Goal: Information Seeking & Learning: Learn about a topic

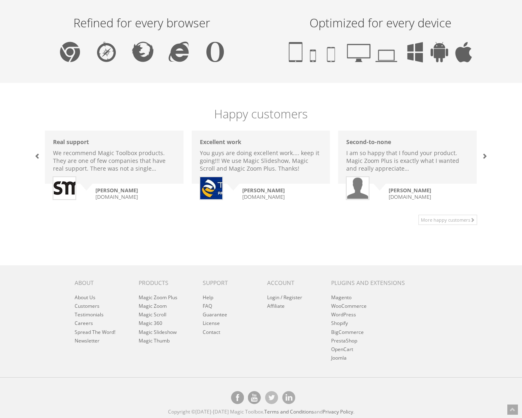
scroll to position [500, 0]
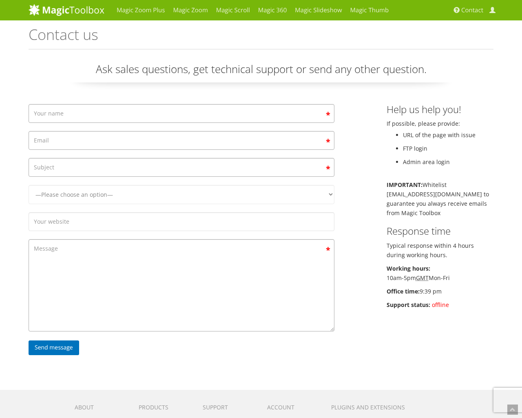
scroll to position [126, 0]
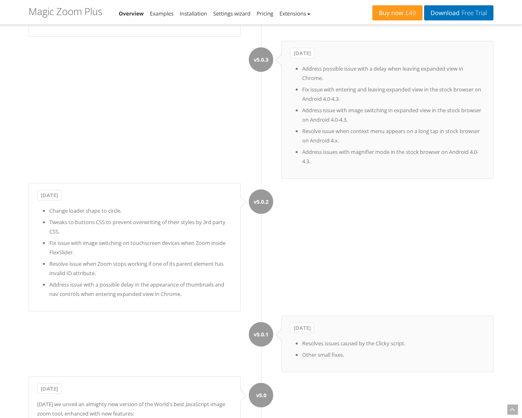
scroll to position [6118, 0]
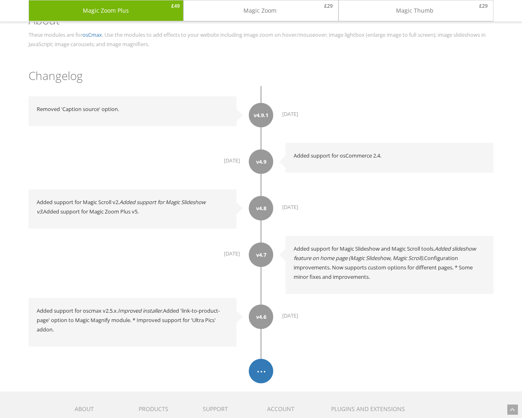
scroll to position [1774, 0]
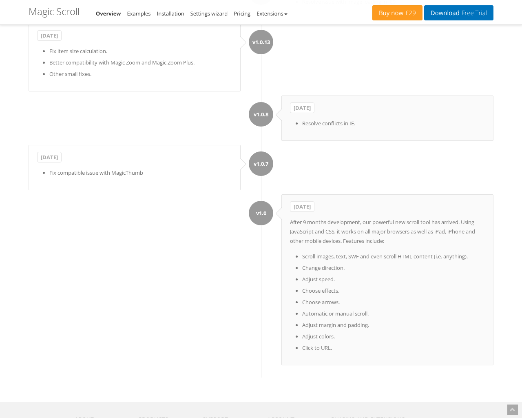
scroll to position [5246, 0]
